Goal: Task Accomplishment & Management: Manage account settings

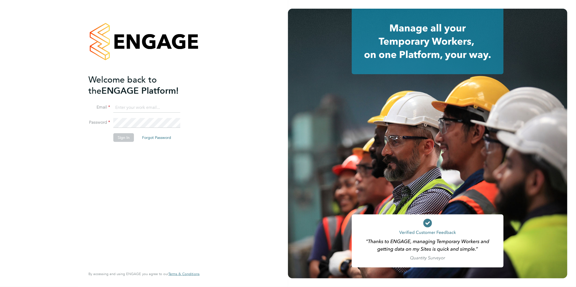
click at [142, 109] on input at bounding box center [146, 108] width 67 height 10
type input "[EMAIL_ADDRESS][DOMAIN_NAME]"
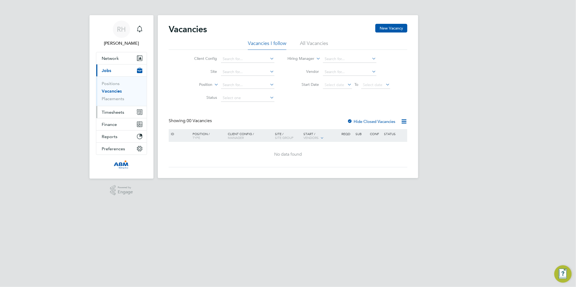
click at [119, 111] on span "Timesheets" at bounding box center [113, 112] width 22 height 5
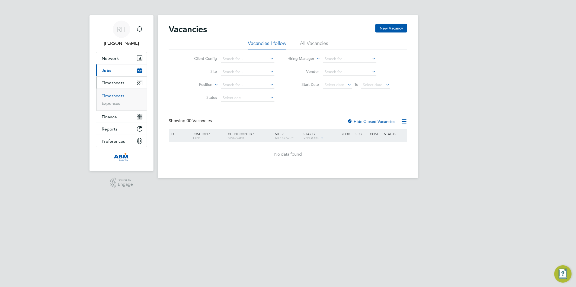
click at [108, 98] on link "Timesheets" at bounding box center [113, 95] width 22 height 5
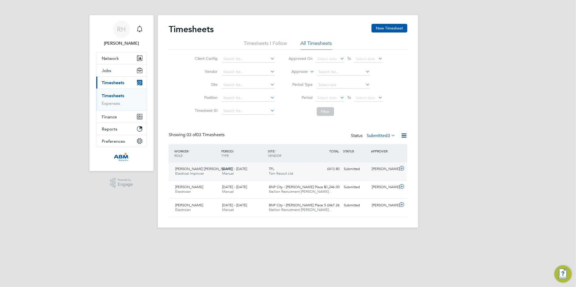
click at [405, 169] on div at bounding box center [402, 169] width 9 height 9
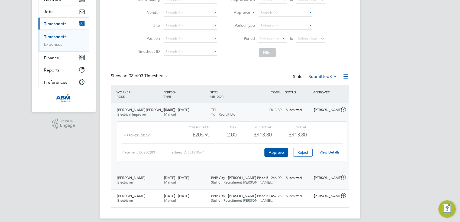
scroll to position [60, 0]
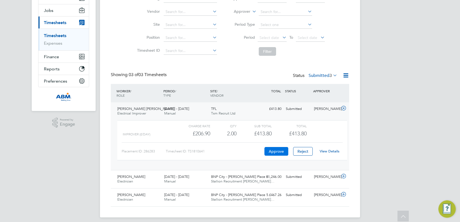
click at [277, 150] on button "Approve" at bounding box center [276, 151] width 24 height 9
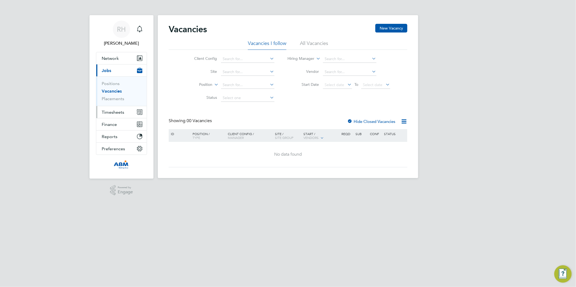
click at [106, 110] on span "Timesheets" at bounding box center [113, 112] width 22 height 5
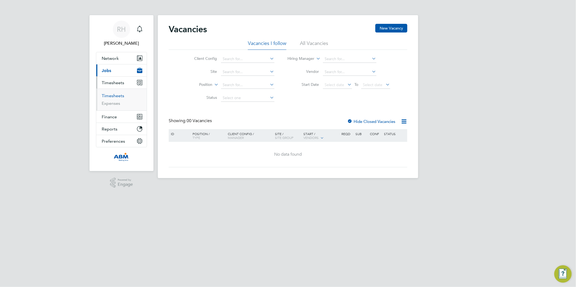
click at [108, 93] on link "Timesheets" at bounding box center [113, 95] width 22 height 5
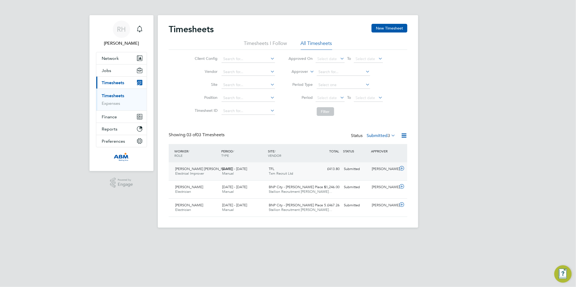
click at [402, 168] on icon at bounding box center [401, 168] width 7 height 4
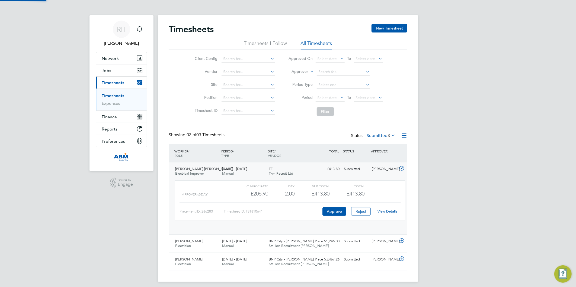
scroll to position [9, 53]
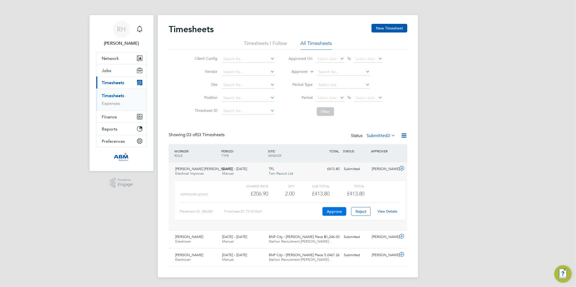
click at [340, 211] on button "Approve" at bounding box center [334, 211] width 24 height 9
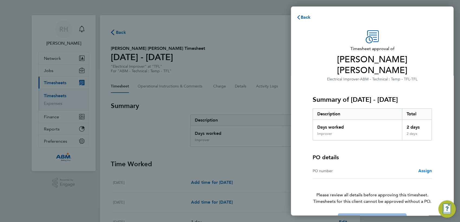
click at [424, 168] on span "Assign" at bounding box center [425, 170] width 14 height 5
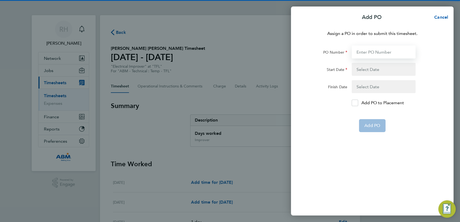
click at [369, 50] on input "PO Number" at bounding box center [384, 52] width 64 height 13
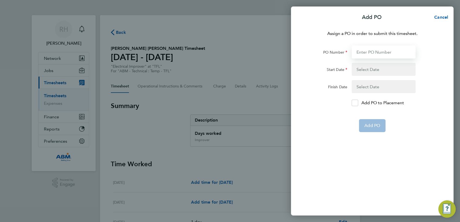
paste input "643890"
type input "643890"
click at [369, 70] on button "button" at bounding box center [384, 69] width 64 height 13
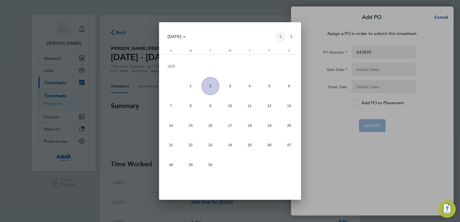
click at [282, 38] on span "Previous month" at bounding box center [280, 36] width 11 height 11
click at [286, 128] on span "23" at bounding box center [289, 127] width 18 height 18
type input "[DATE]"
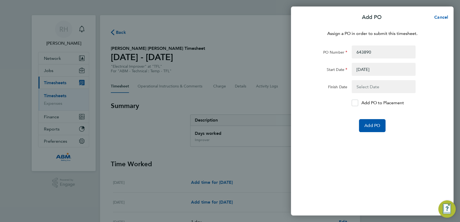
click at [368, 90] on button "button" at bounding box center [384, 86] width 64 height 13
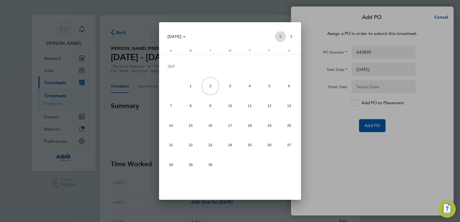
click at [280, 39] on span "Previous month" at bounding box center [280, 36] width 11 height 11
click at [267, 145] on span "29" at bounding box center [270, 147] width 18 height 18
type input "[DATE]"
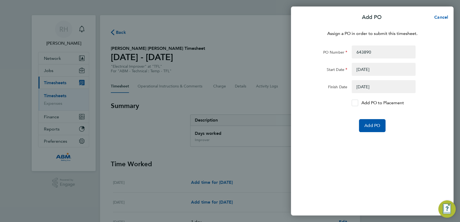
click at [355, 103] on icon at bounding box center [355, 103] width 4 height 4
click at [357, 103] on input "Add PO to Placement" at bounding box center [357, 103] width 0 height 0
click at [367, 127] on span "Add PO" at bounding box center [372, 125] width 16 height 5
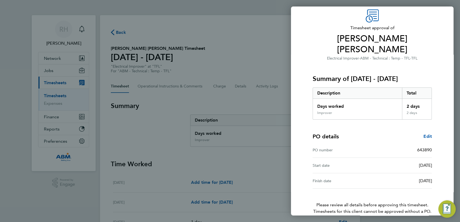
scroll to position [37, 0]
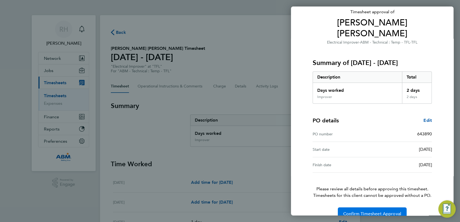
click at [369, 208] on button "Confirm Timesheet Approval" at bounding box center [372, 214] width 69 height 13
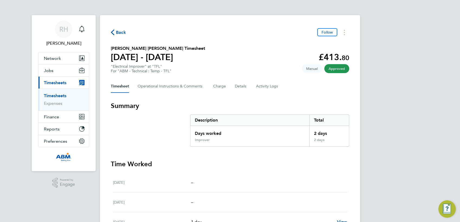
click at [117, 33] on span "Back" at bounding box center [121, 32] width 10 height 7
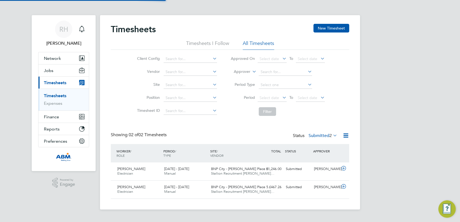
scroll to position [14, 47]
click at [51, 104] on link "Expenses" at bounding box center [53, 103] width 18 height 5
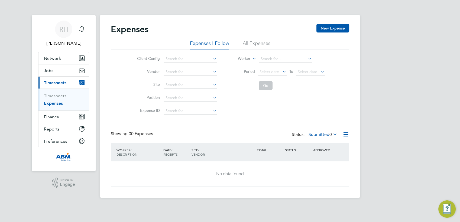
click at [248, 46] on li "All Expenses" at bounding box center [257, 45] width 28 height 10
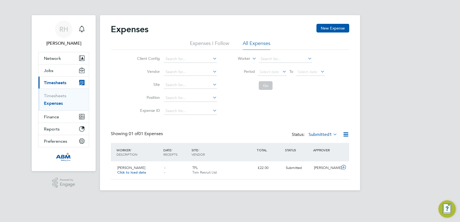
scroll to position [14, 66]
click at [343, 166] on icon at bounding box center [343, 167] width 7 height 4
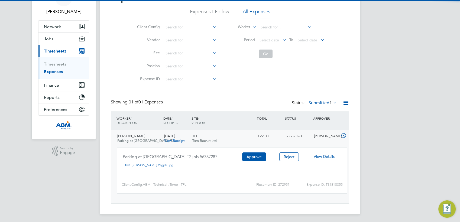
scroll to position [33, 0]
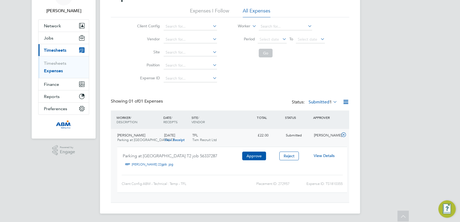
click at [173, 140] on link "View Receipt" at bounding box center [174, 140] width 21 height 5
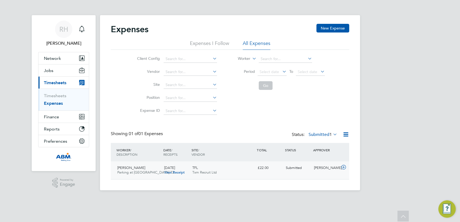
scroll to position [0, 0]
click at [59, 95] on link "Timesheets" at bounding box center [55, 95] width 22 height 5
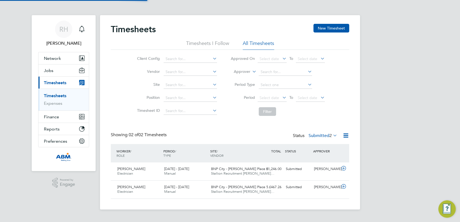
scroll to position [14, 47]
click at [59, 33] on span "RH" at bounding box center [63, 29] width 9 height 7
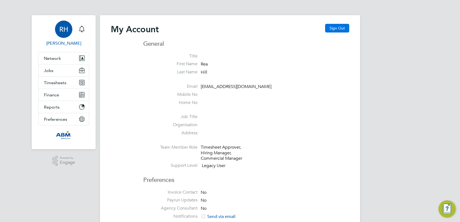
click at [336, 29] on button "Sign Out" at bounding box center [337, 28] width 24 height 9
